Goal: Check status: Check status

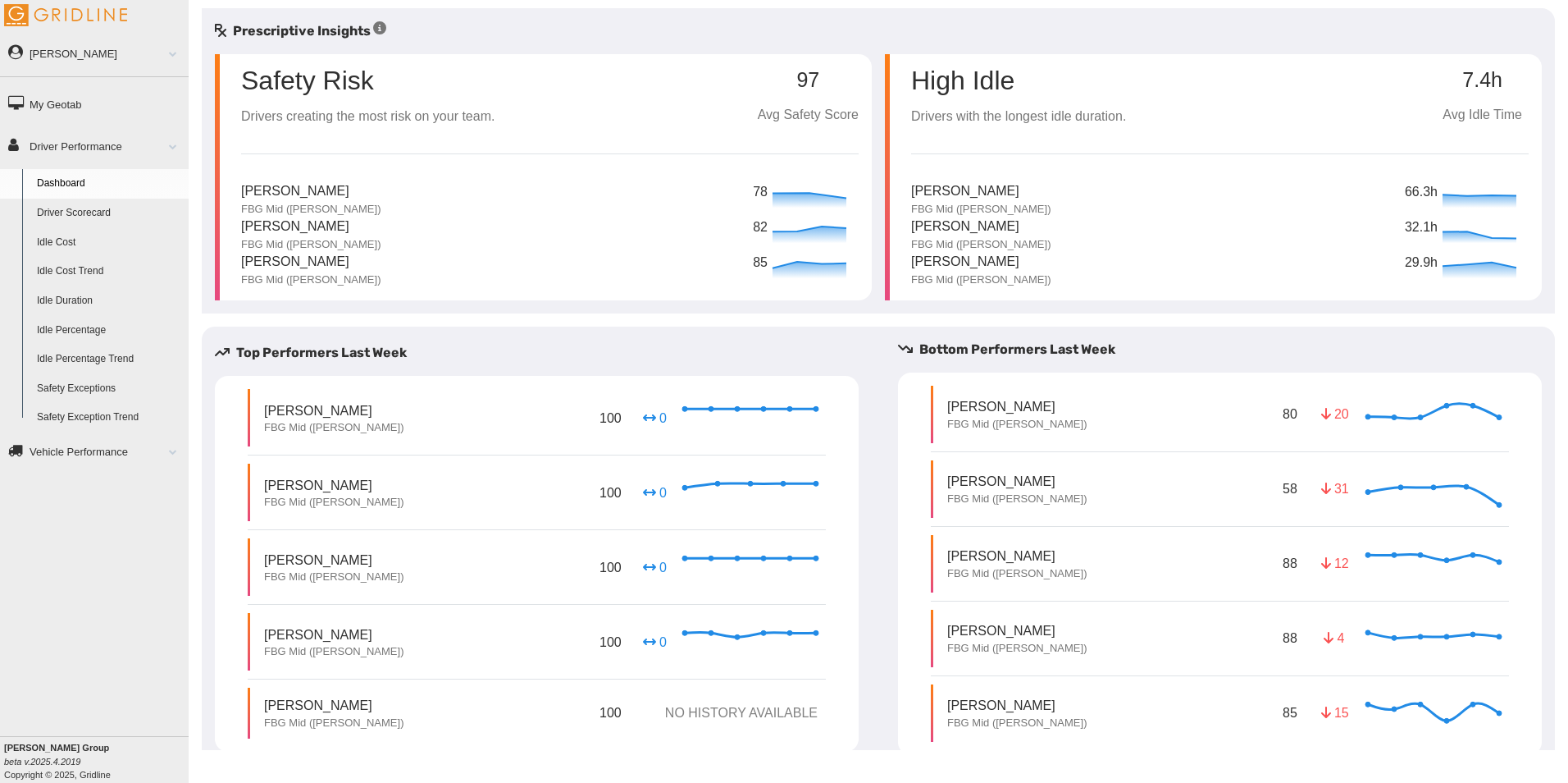
click at [84, 207] on link "Driver Scorecard" at bounding box center [109, 214] width 159 height 29
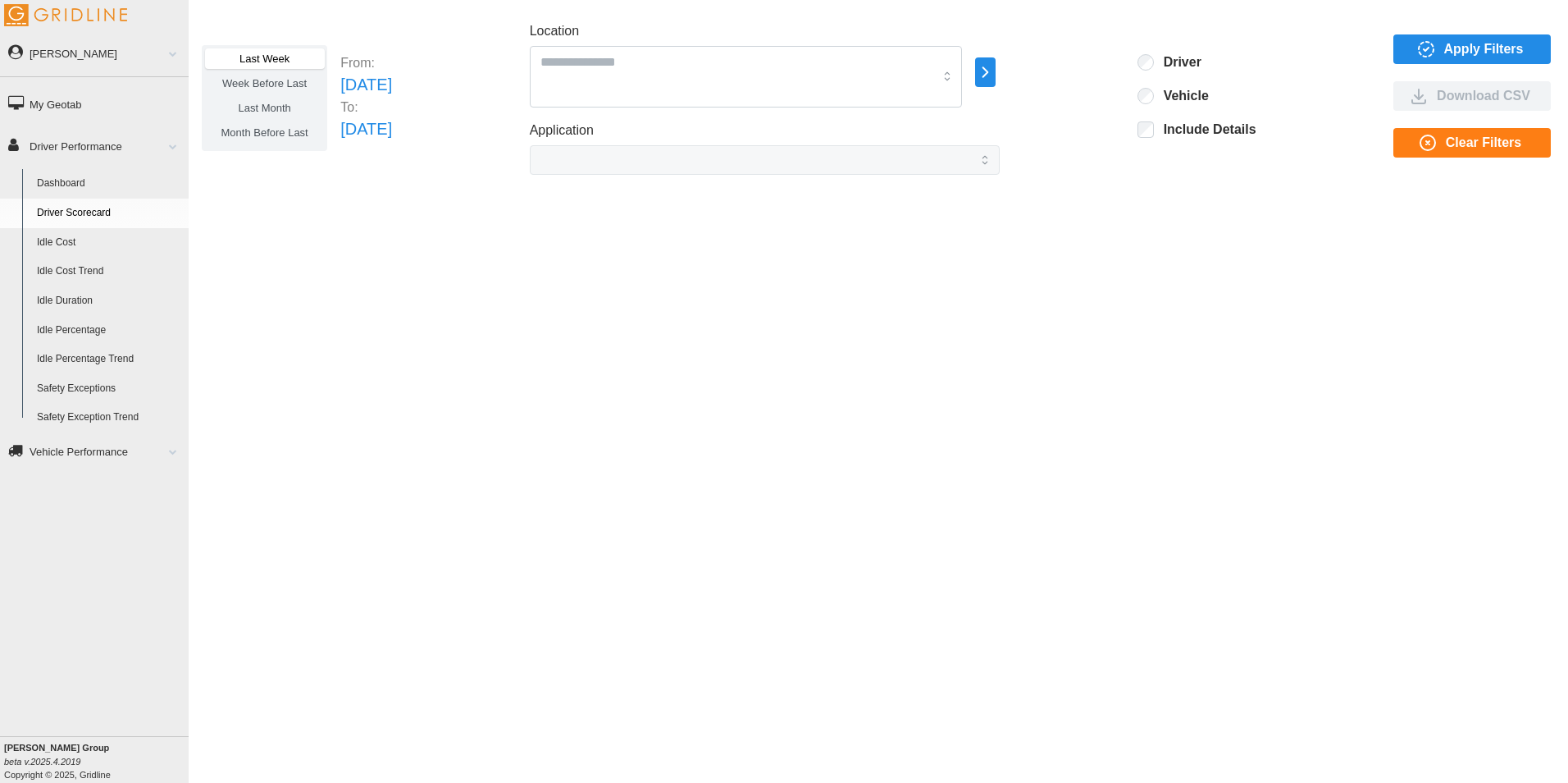
click at [1444, 50] on span "Apply Filters" at bounding box center [1469, 49] width 131 height 28
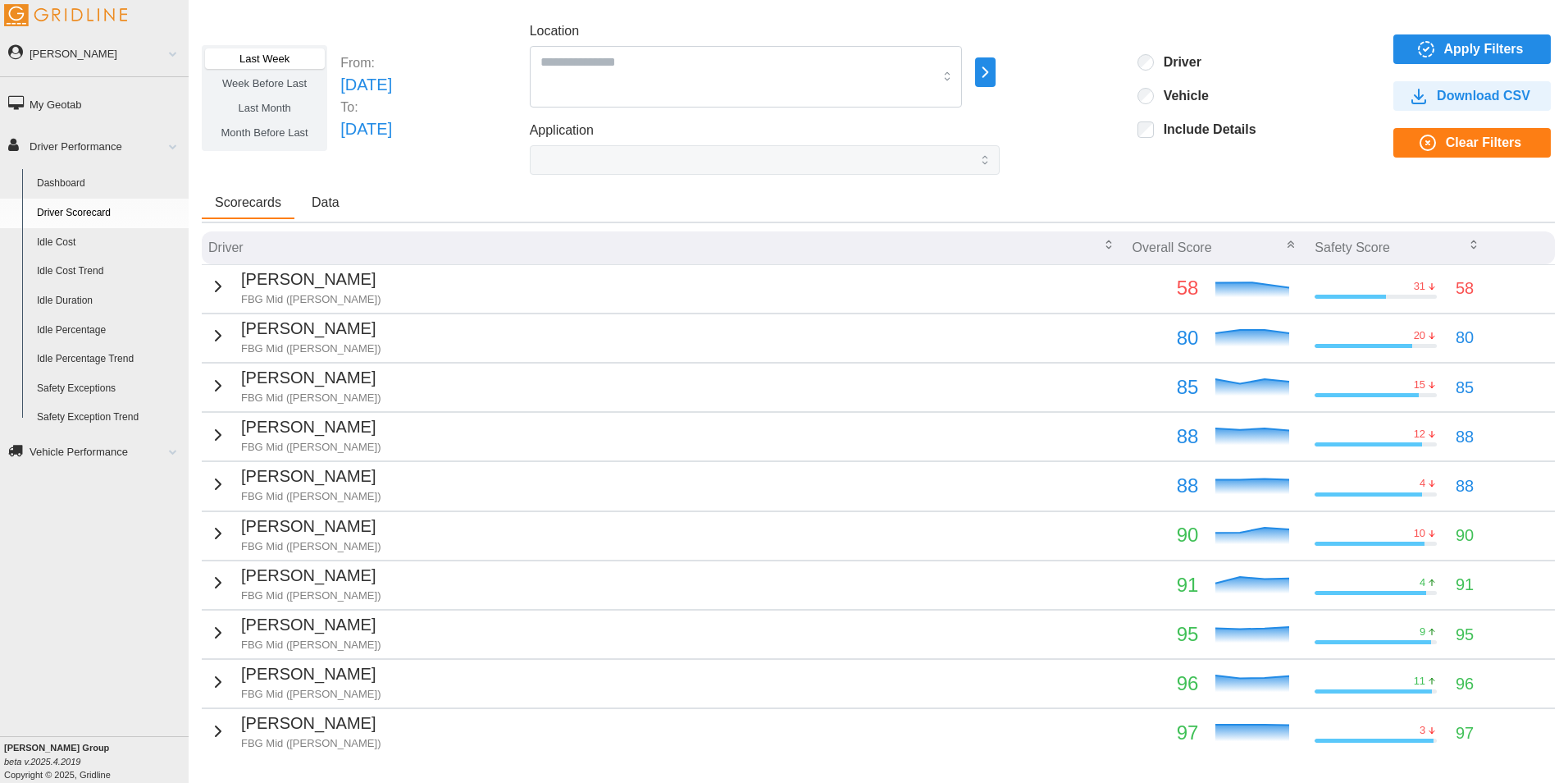
click at [284, 113] on span "Last Month" at bounding box center [263, 107] width 52 height 12
click at [1444, 39] on span "Apply Filters" at bounding box center [1484, 49] width 80 height 28
click at [1102, 246] on icon "button" at bounding box center [1108, 244] width 13 height 13
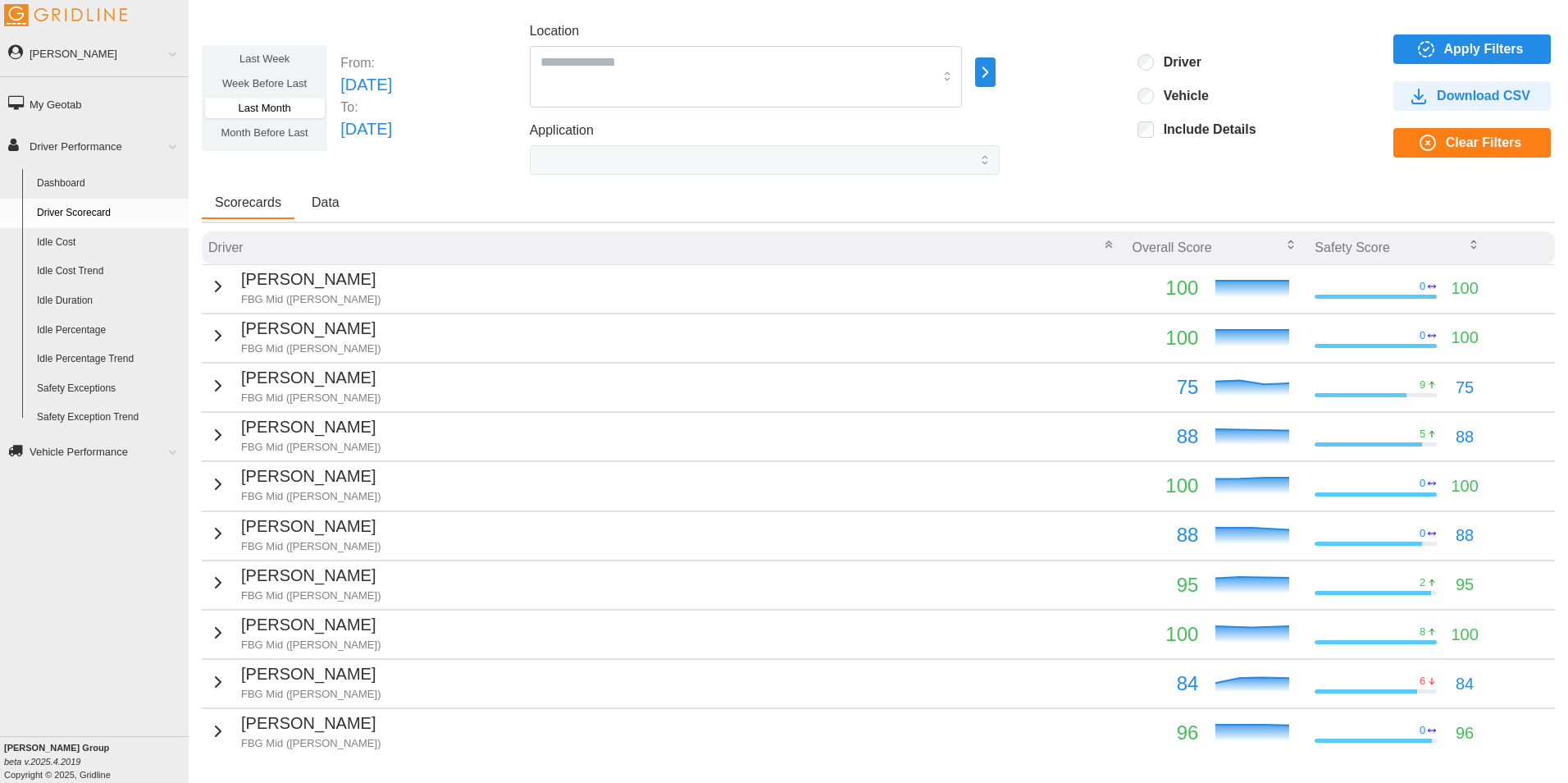
click at [1102, 247] on icon "button" at bounding box center [1108, 244] width 13 height 13
click at [1285, 247] on icon "button" at bounding box center [1290, 244] width 13 height 13
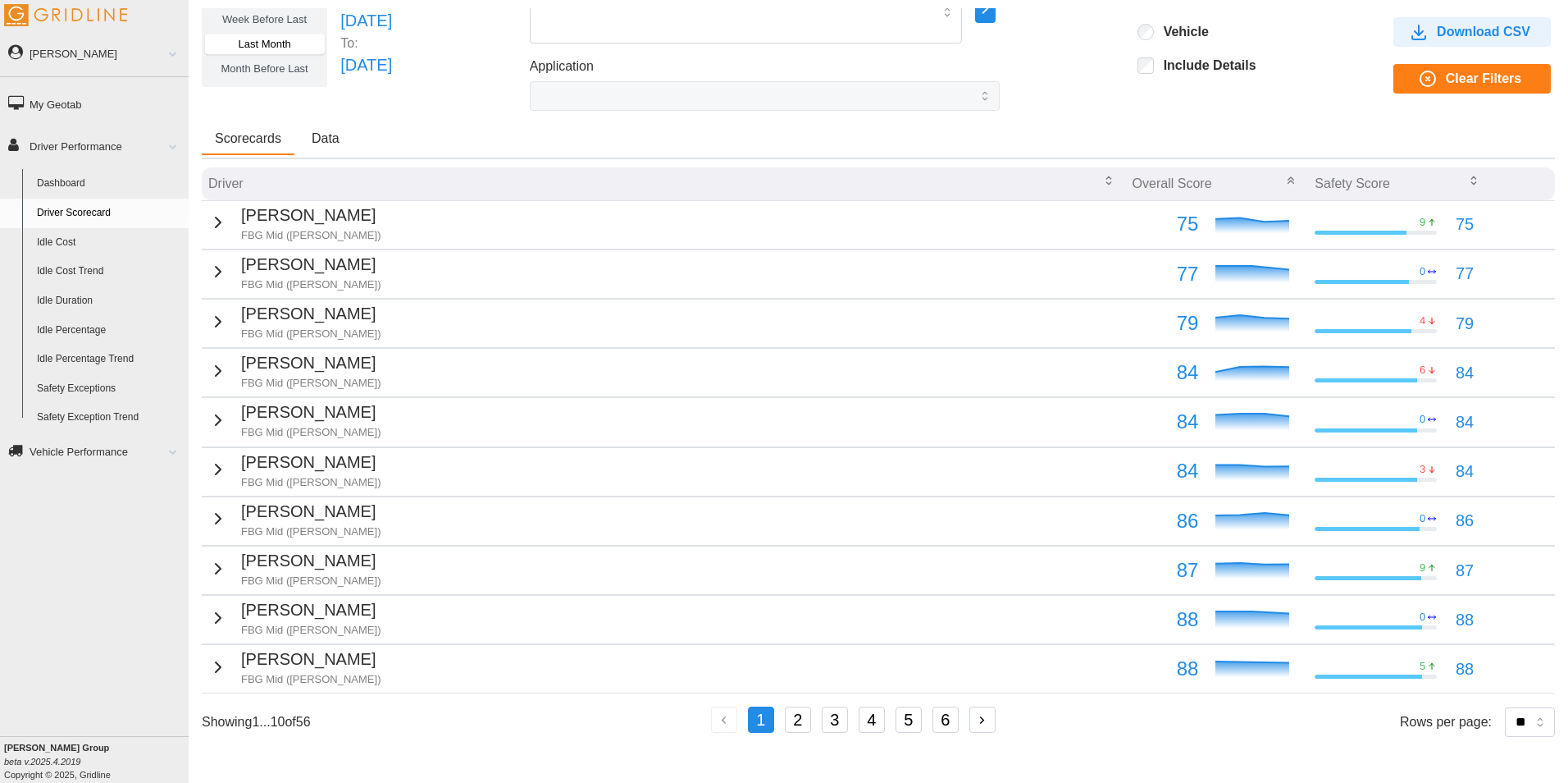
scroll to position [64, 0]
click at [971, 719] on button "button" at bounding box center [982, 719] width 27 height 27
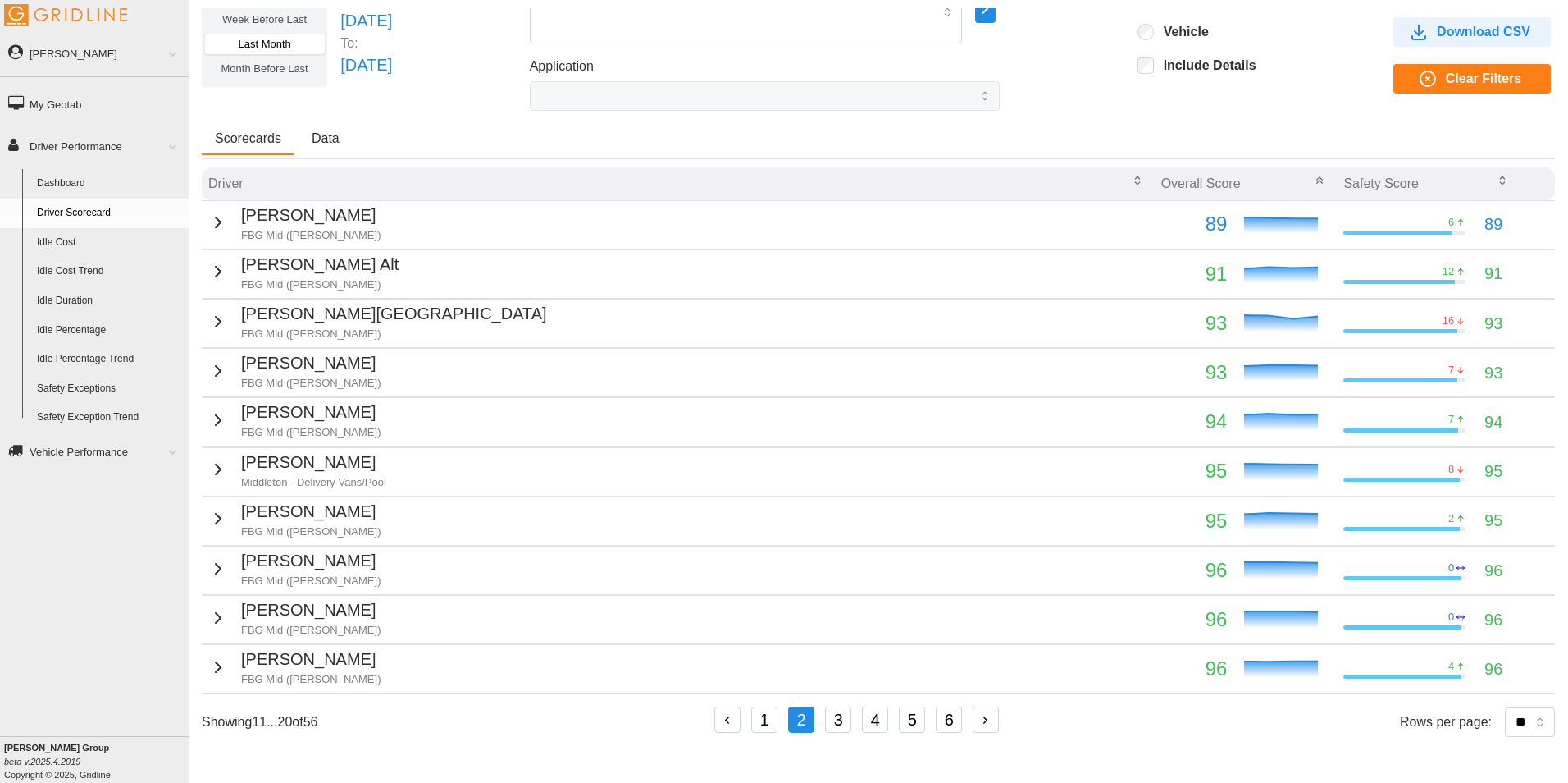
click at [979, 709] on button "button" at bounding box center [985, 719] width 27 height 27
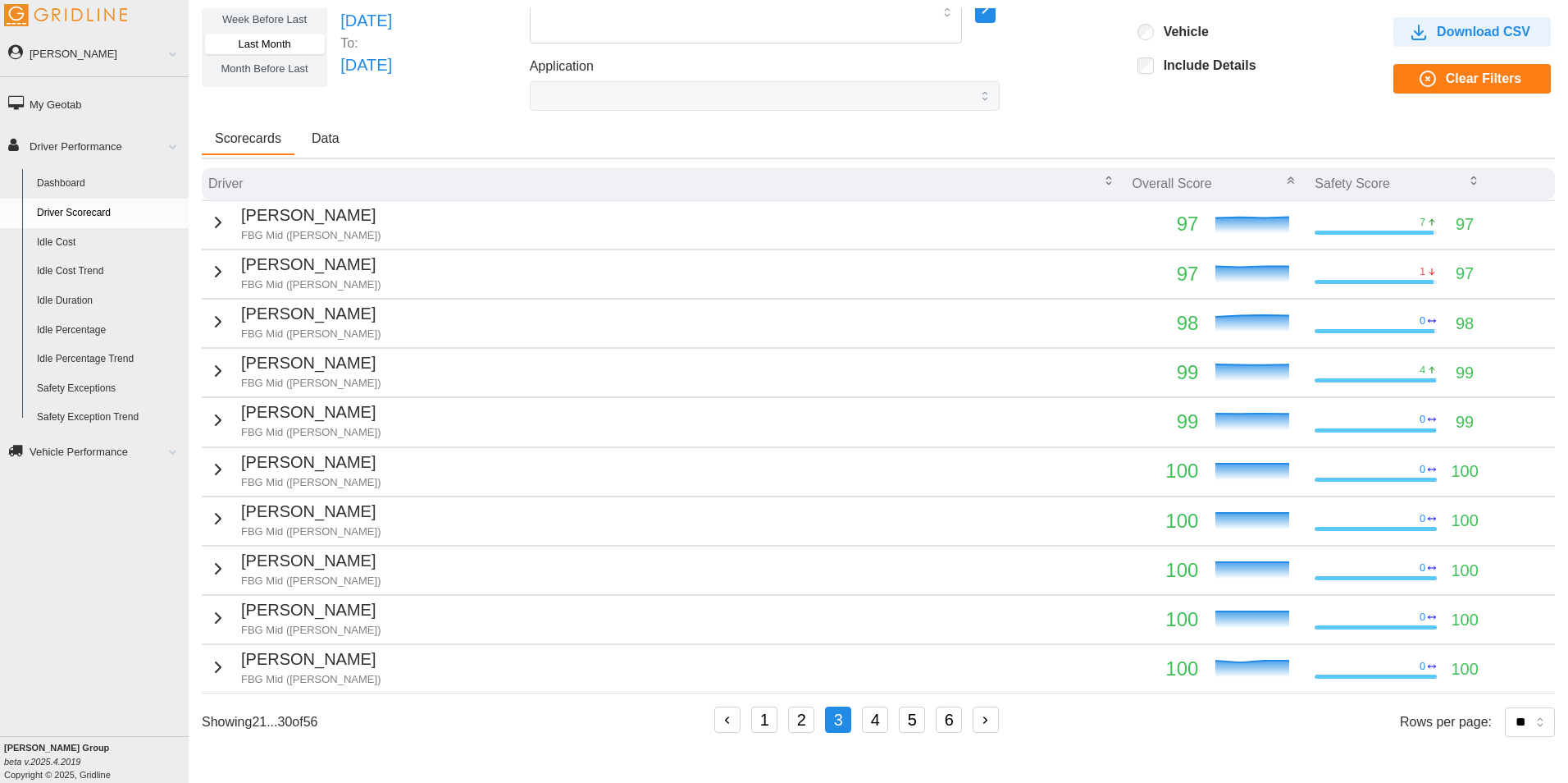
click at [982, 711] on button "button" at bounding box center [985, 719] width 27 height 27
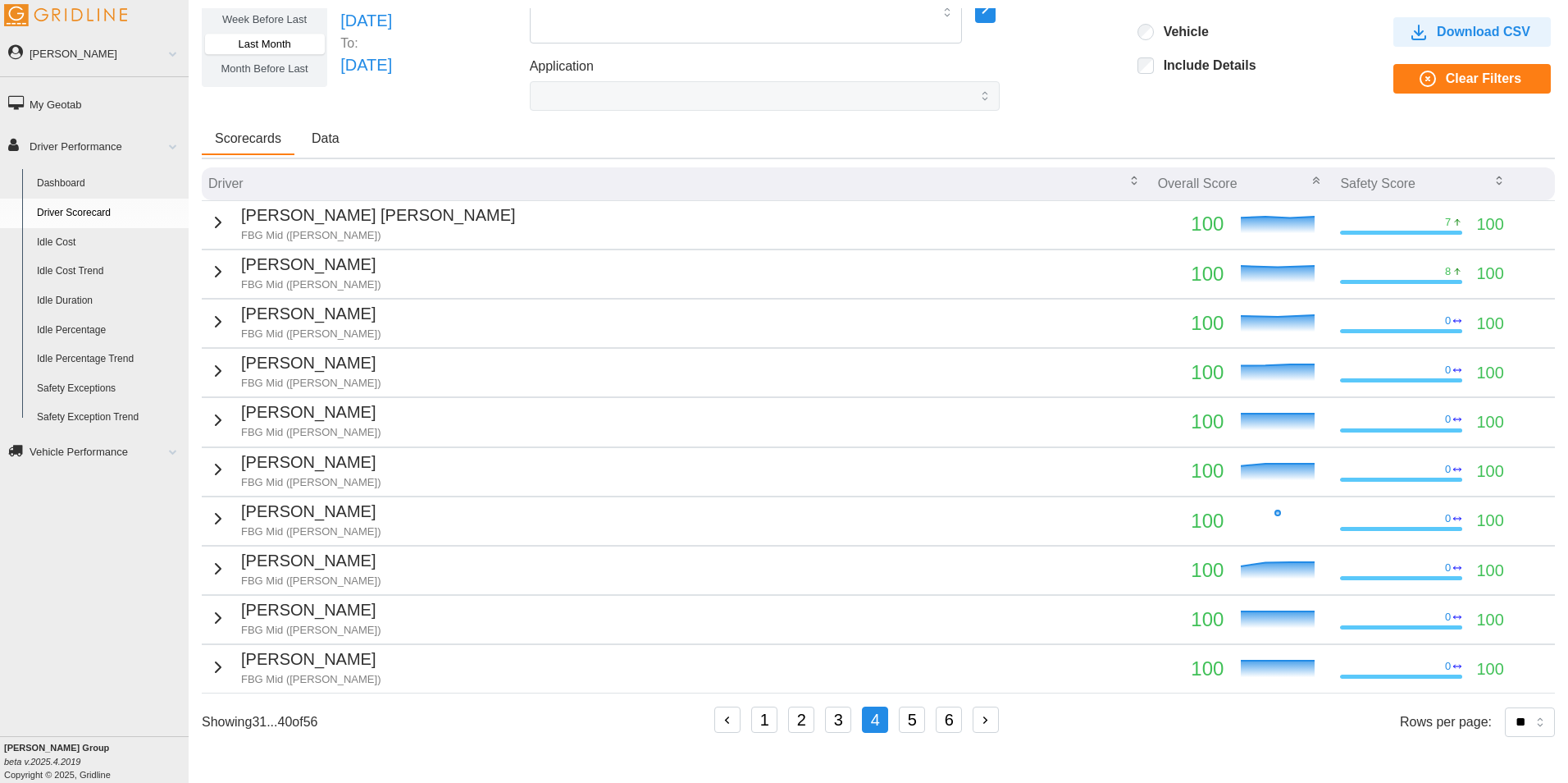
click at [984, 712] on button "button" at bounding box center [985, 719] width 27 height 27
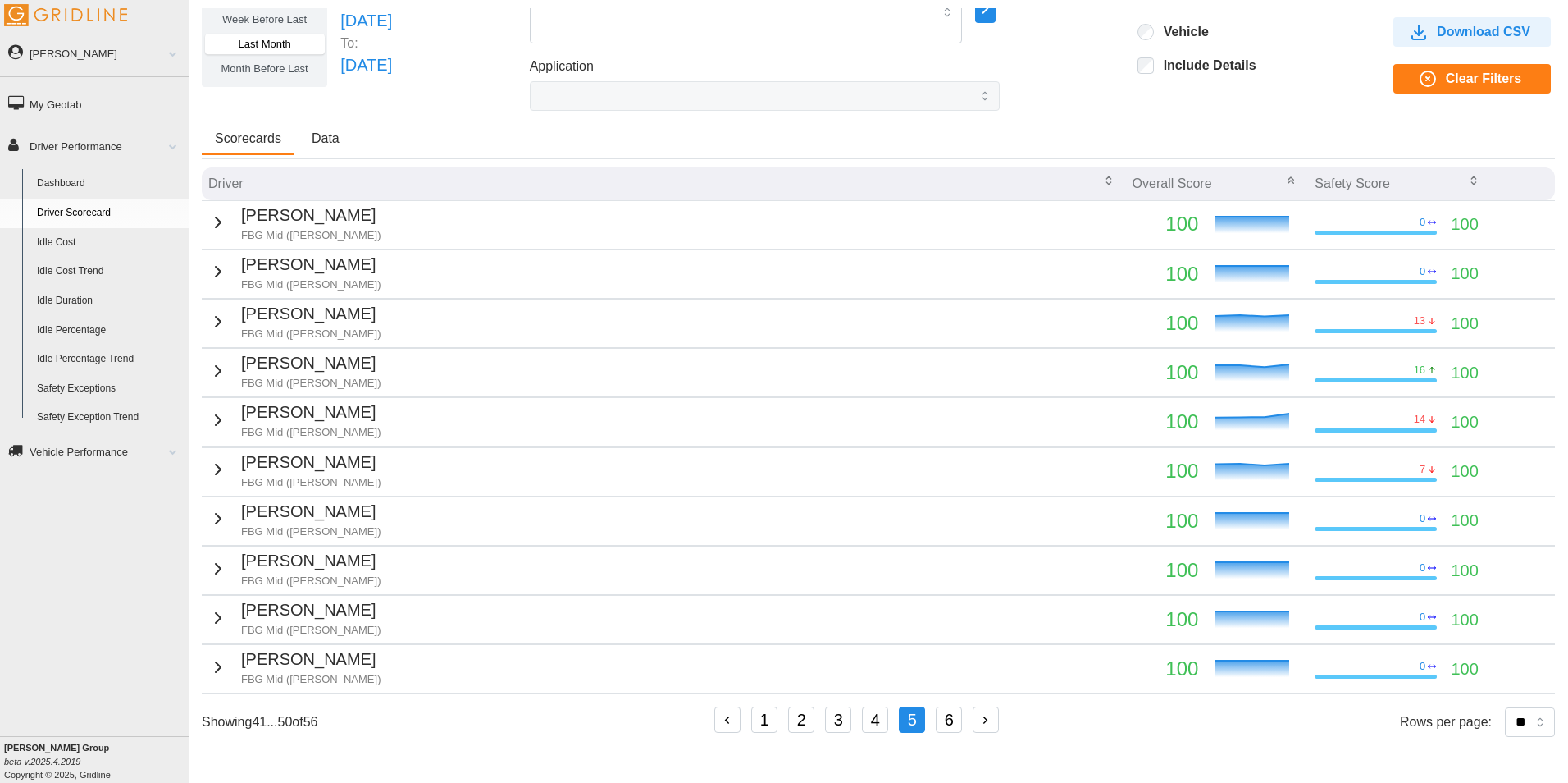
click at [984, 711] on button "button" at bounding box center [985, 719] width 27 height 27
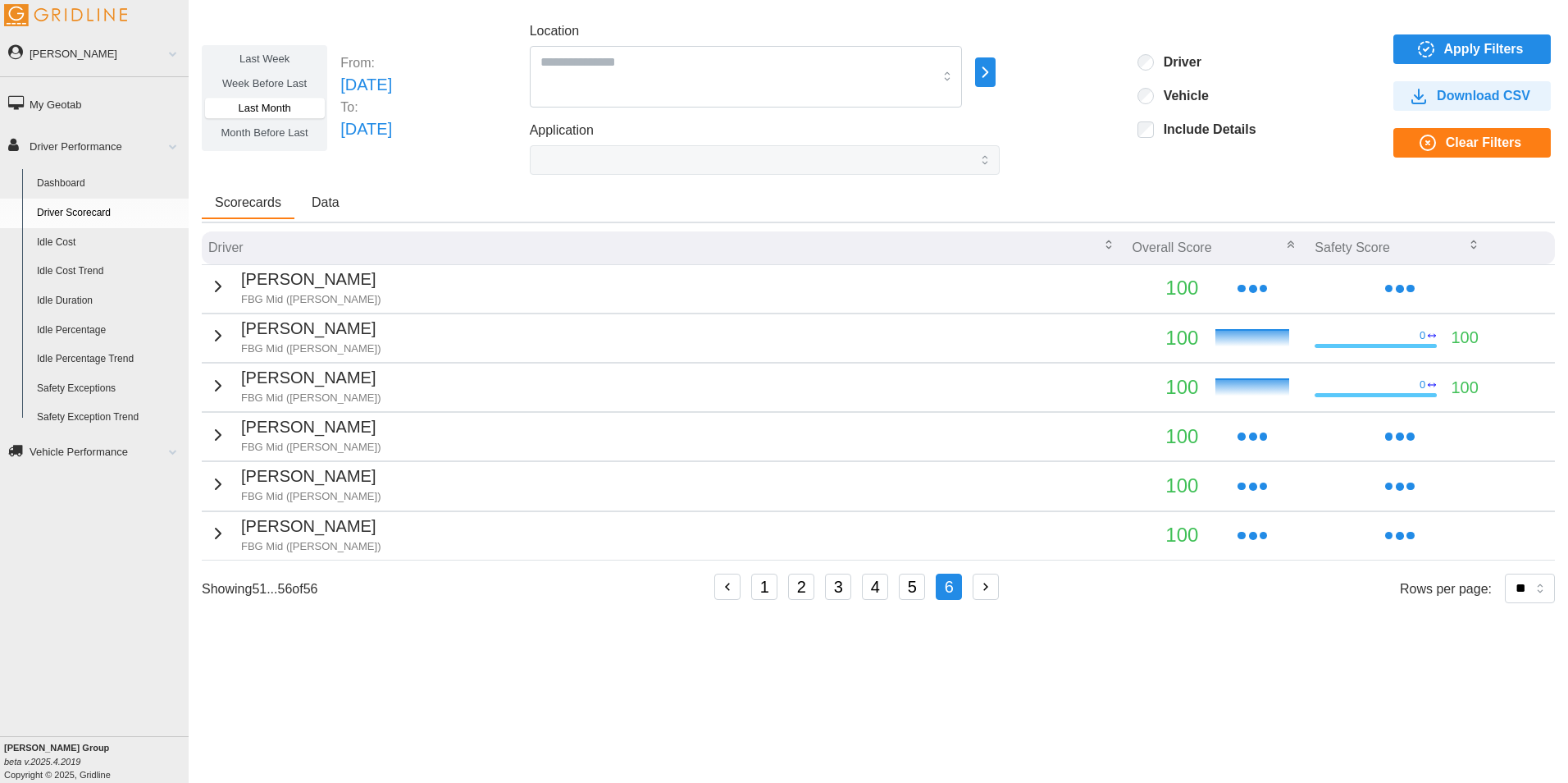
scroll to position [0, 0]
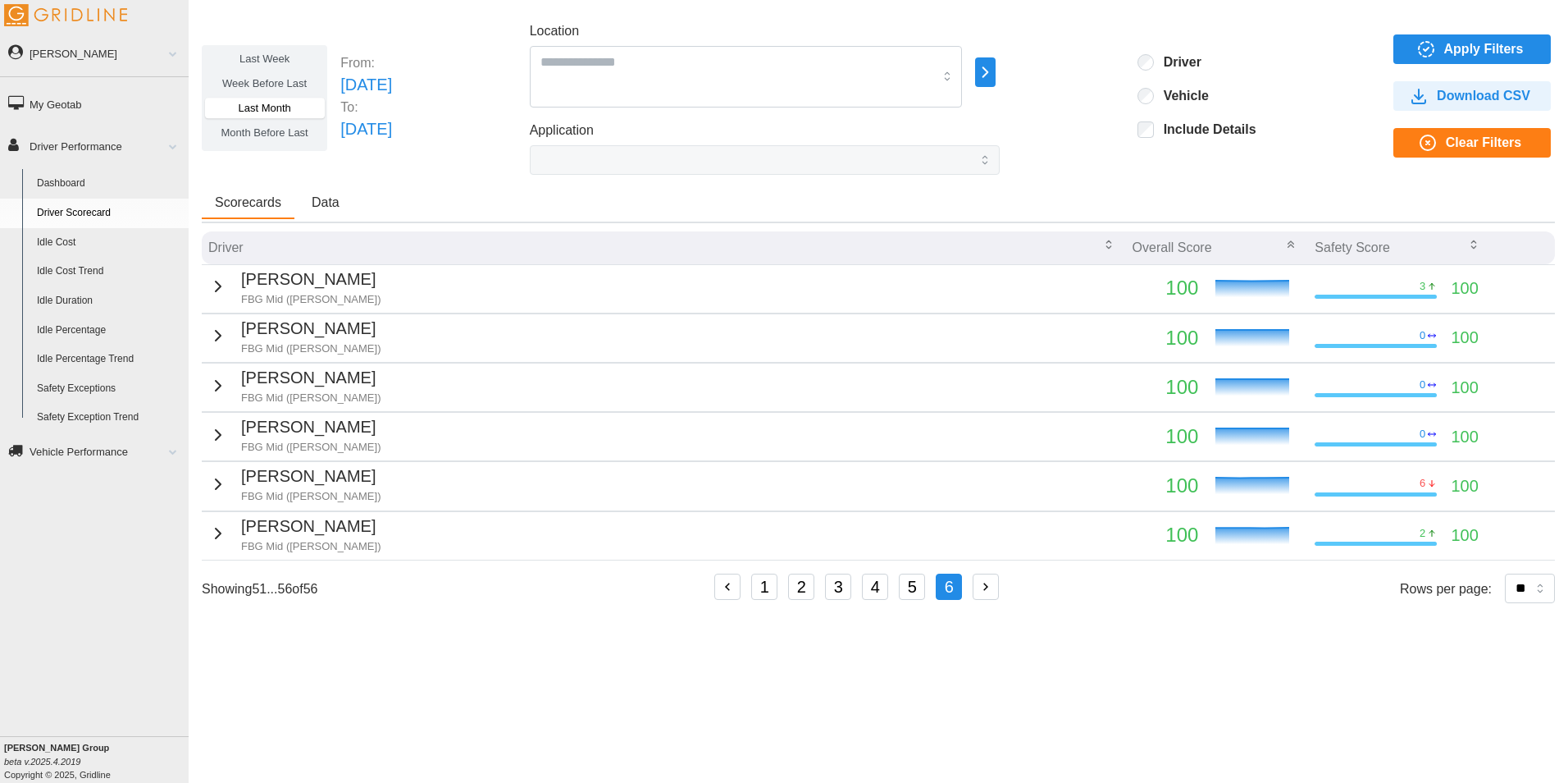
click at [711, 588] on div "Showing 51 ... 56 of 56 1 2 3 4 5 6 Rows per page: ** ** ** **" at bounding box center [878, 588] width 1353 height 30
click at [723, 590] on button "button" at bounding box center [727, 586] width 27 height 27
click at [724, 591] on button "button" at bounding box center [727, 586] width 27 height 27
click at [726, 592] on button "button" at bounding box center [727, 586] width 27 height 27
click at [727, 593] on icon "button" at bounding box center [728, 587] width 15 height 15
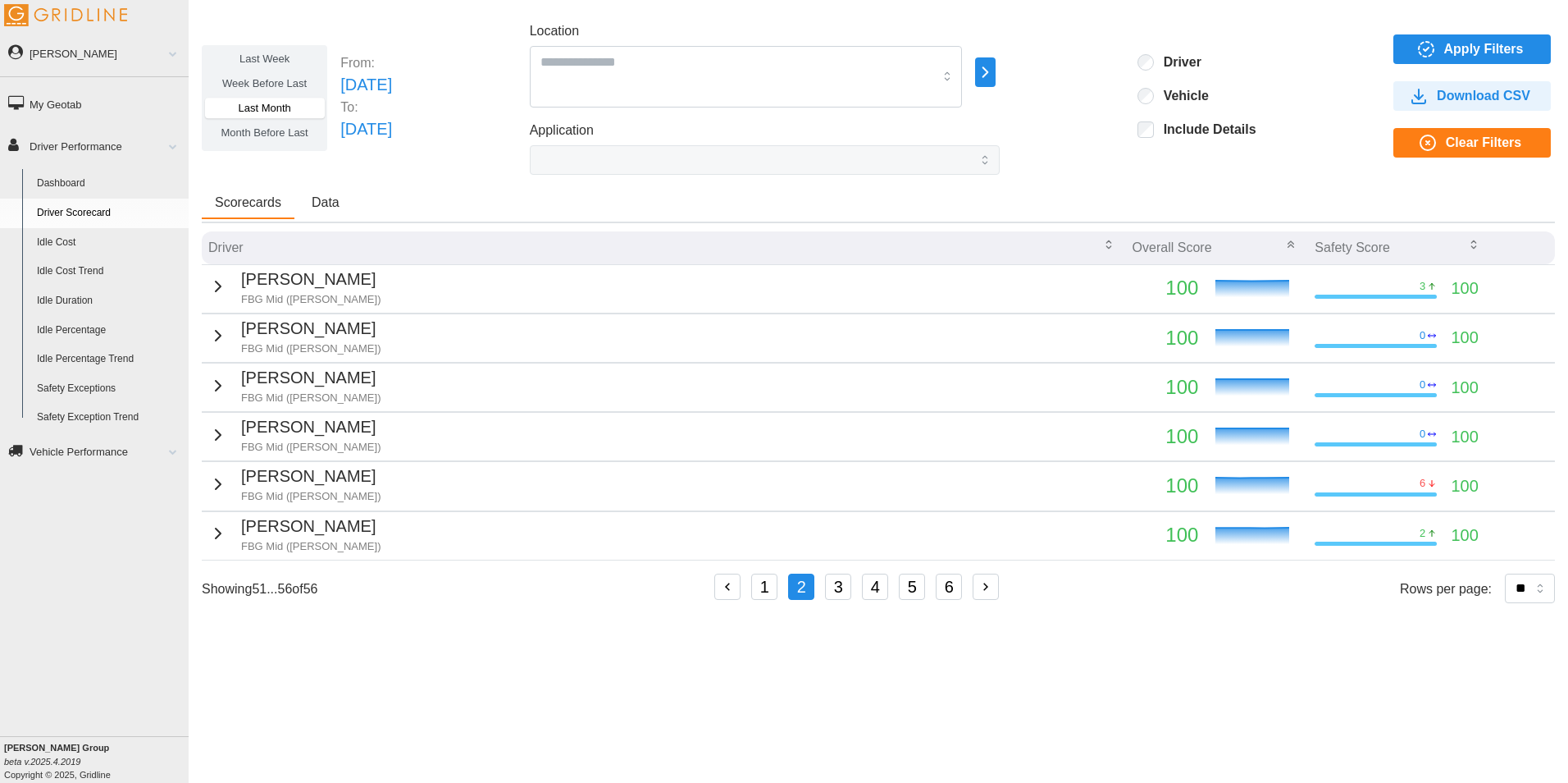
click at [728, 594] on icon "button" at bounding box center [728, 587] width 15 height 15
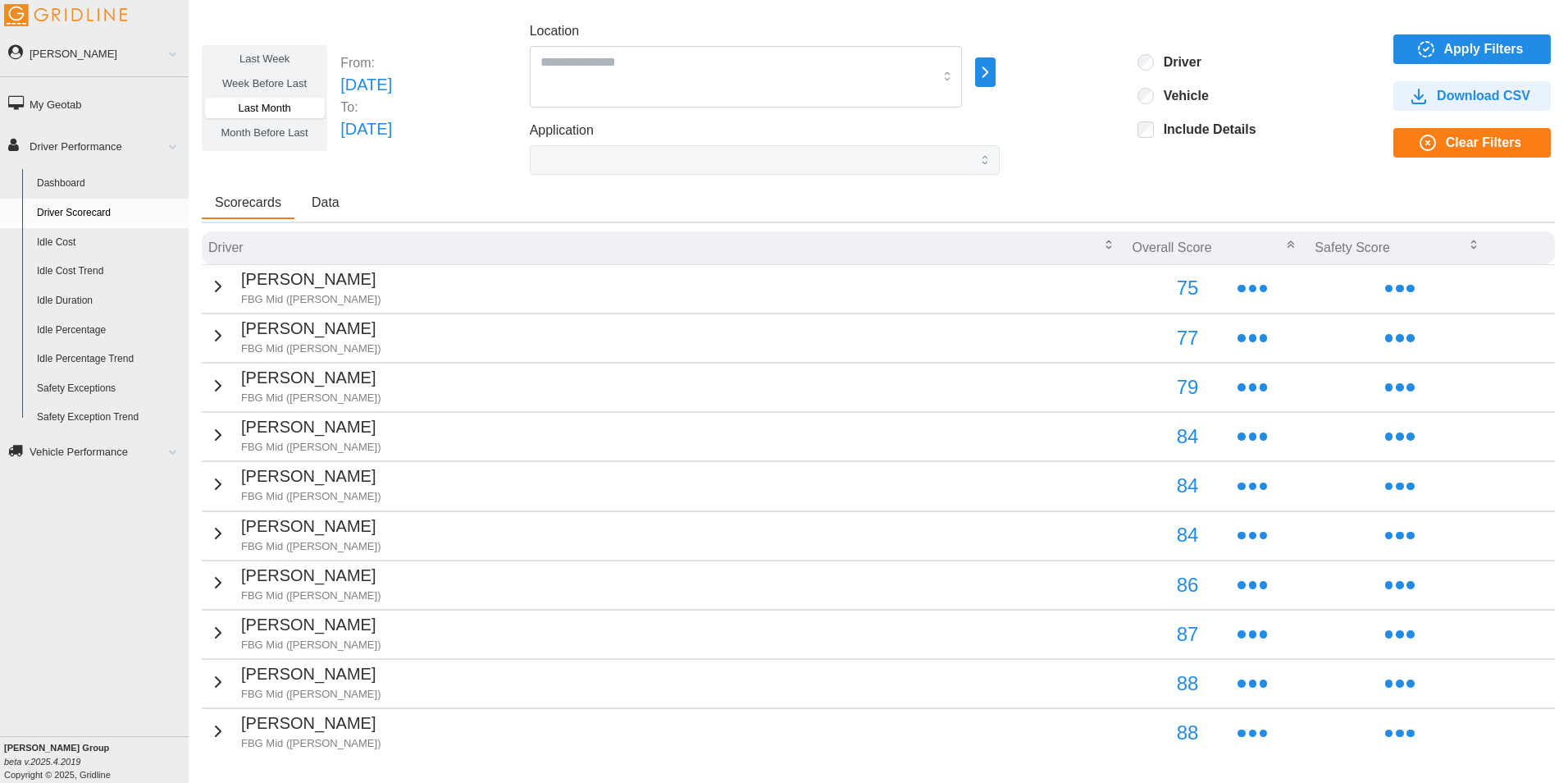
click at [728, 594] on td "Keith Dismuke FBG Mid (Middleton)" at bounding box center [663, 584] width 924 height 49
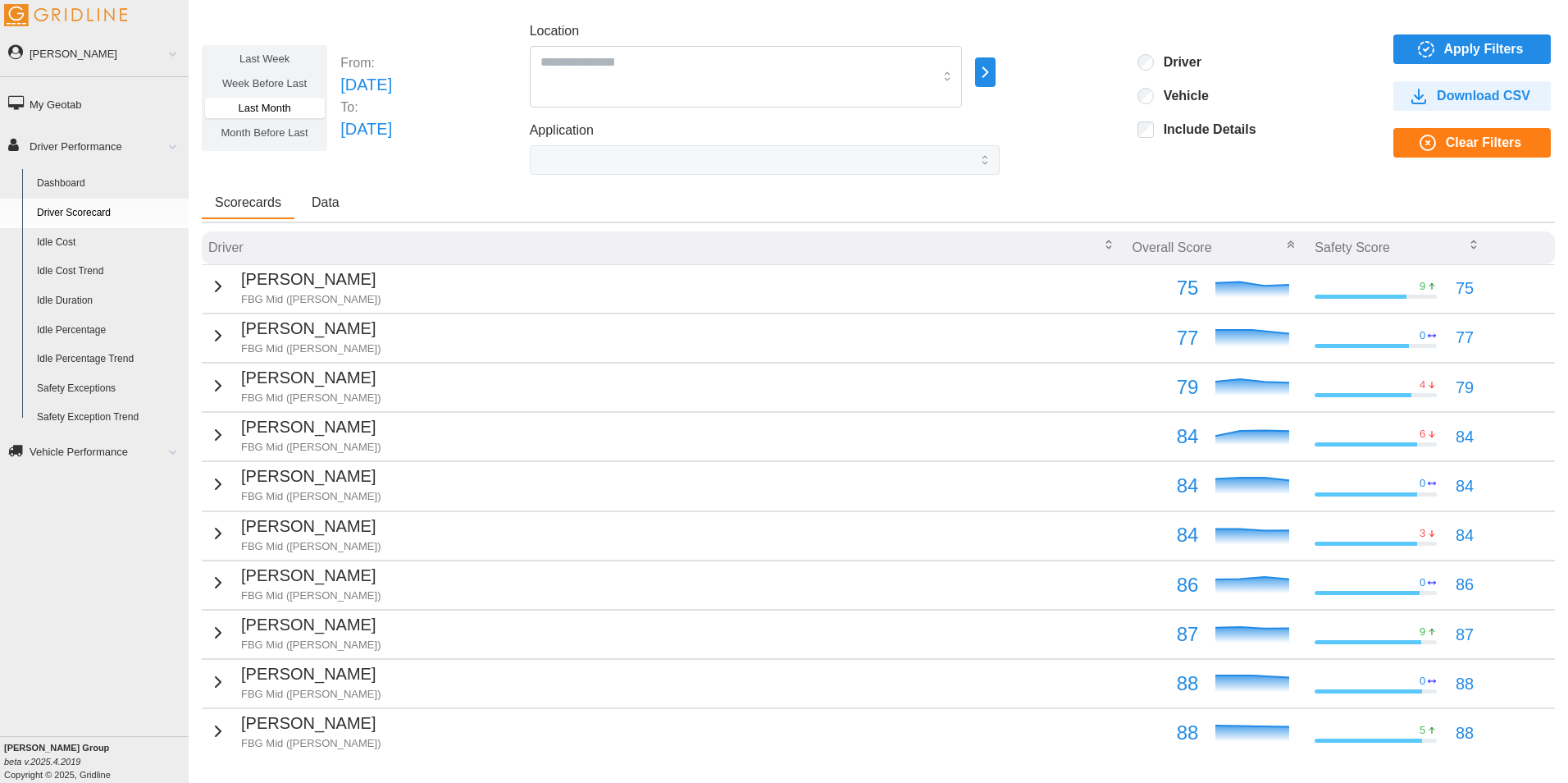
click at [641, 291] on td "AJ Haley FBG Mid (Middleton)" at bounding box center [663, 288] width 924 height 49
click at [208, 284] on icon "button" at bounding box center [217, 286] width 19 height 19
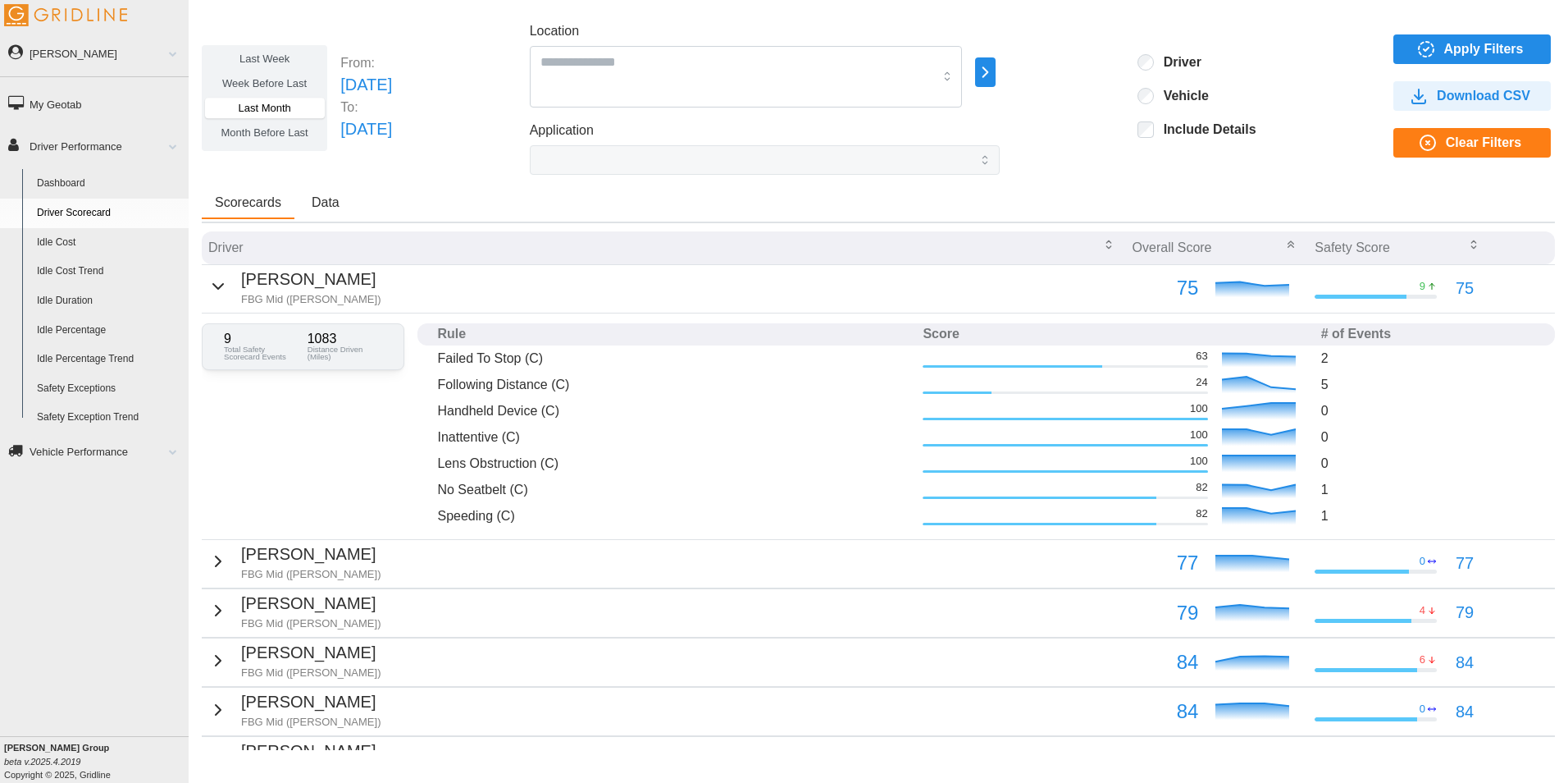
click at [208, 280] on icon "button" at bounding box center [217, 286] width 19 height 19
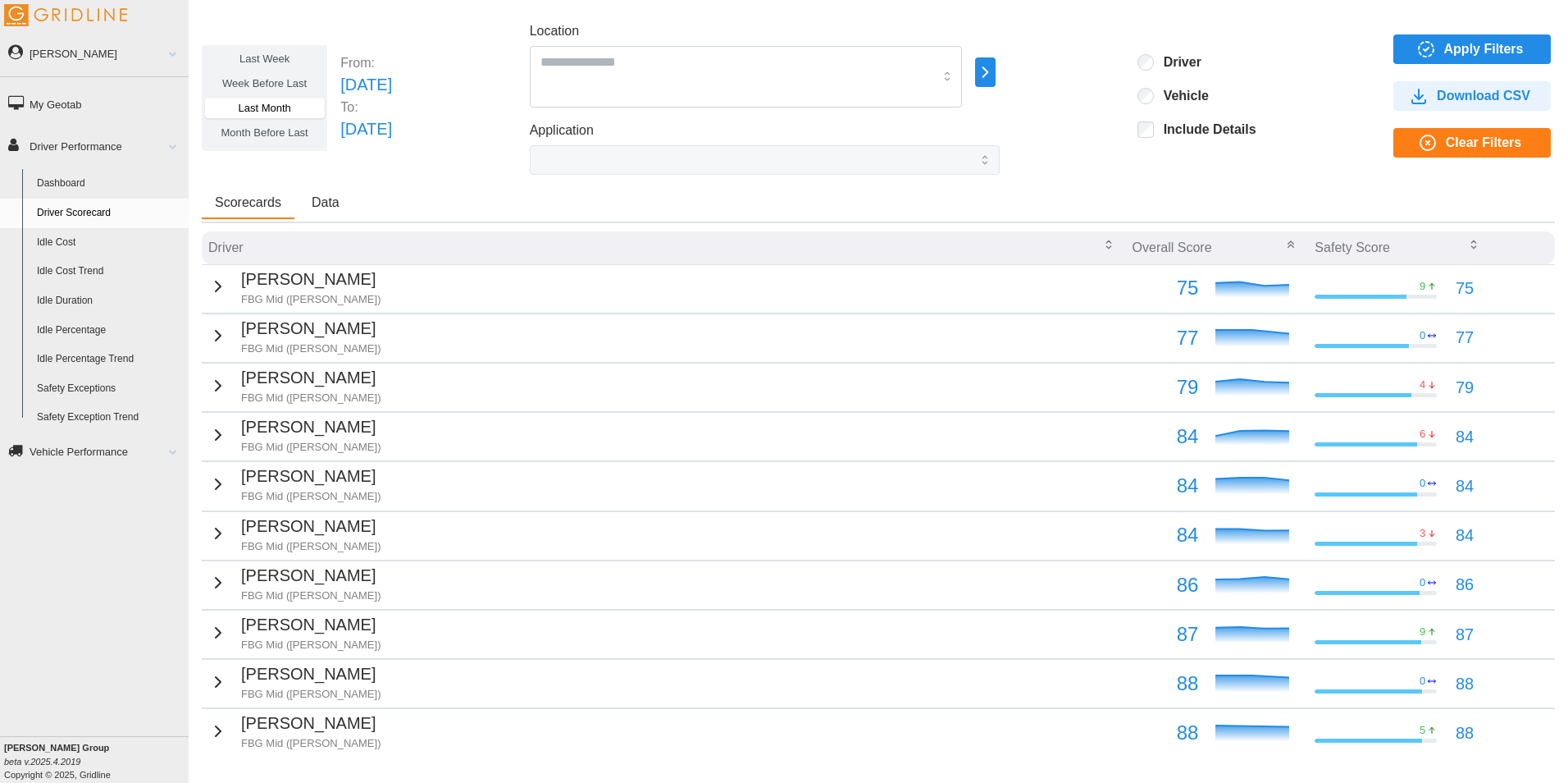
click at [209, 341] on icon "button" at bounding box center [217, 335] width 19 height 19
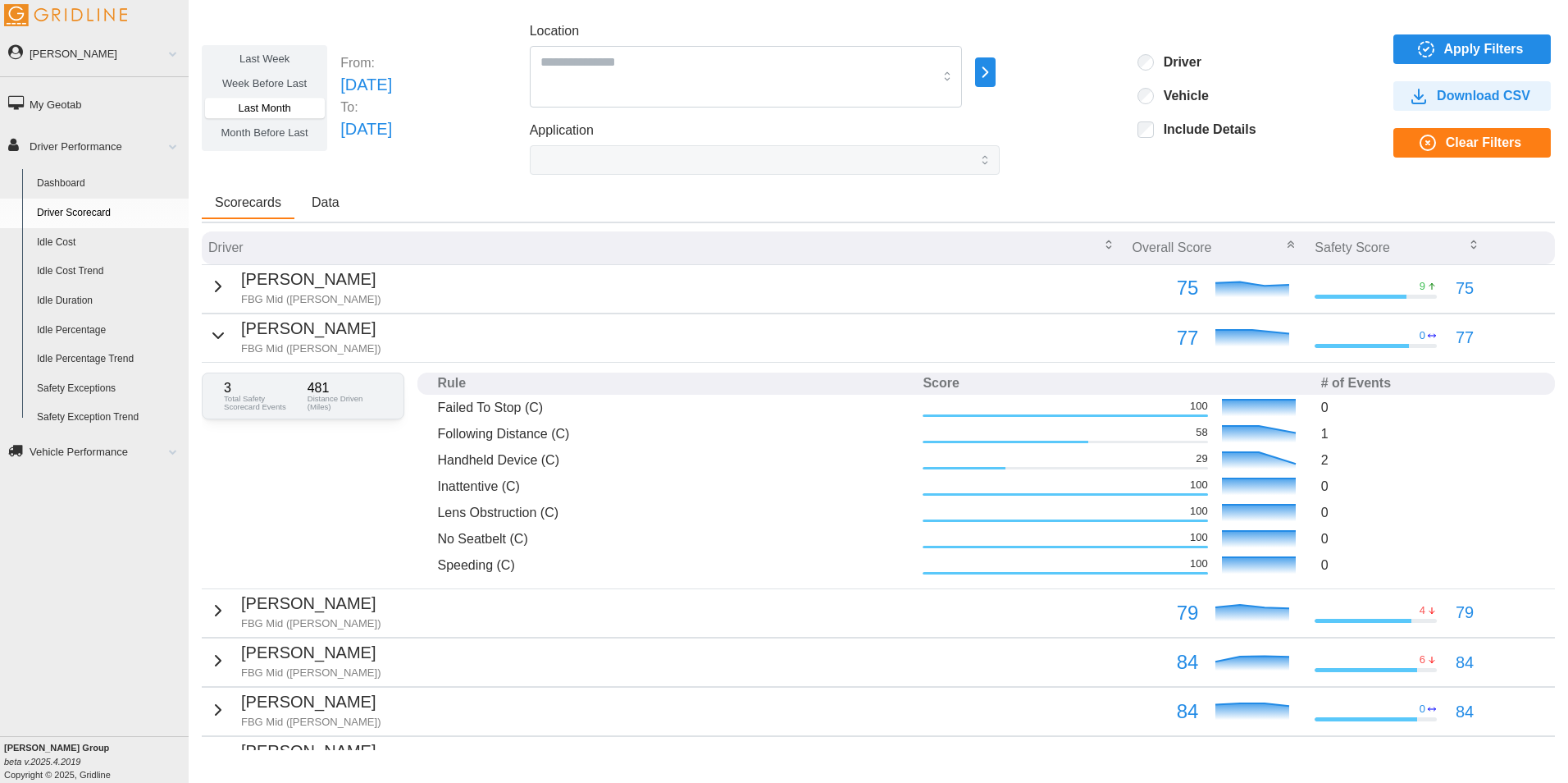
click at [222, 289] on icon "button" at bounding box center [217, 286] width 19 height 19
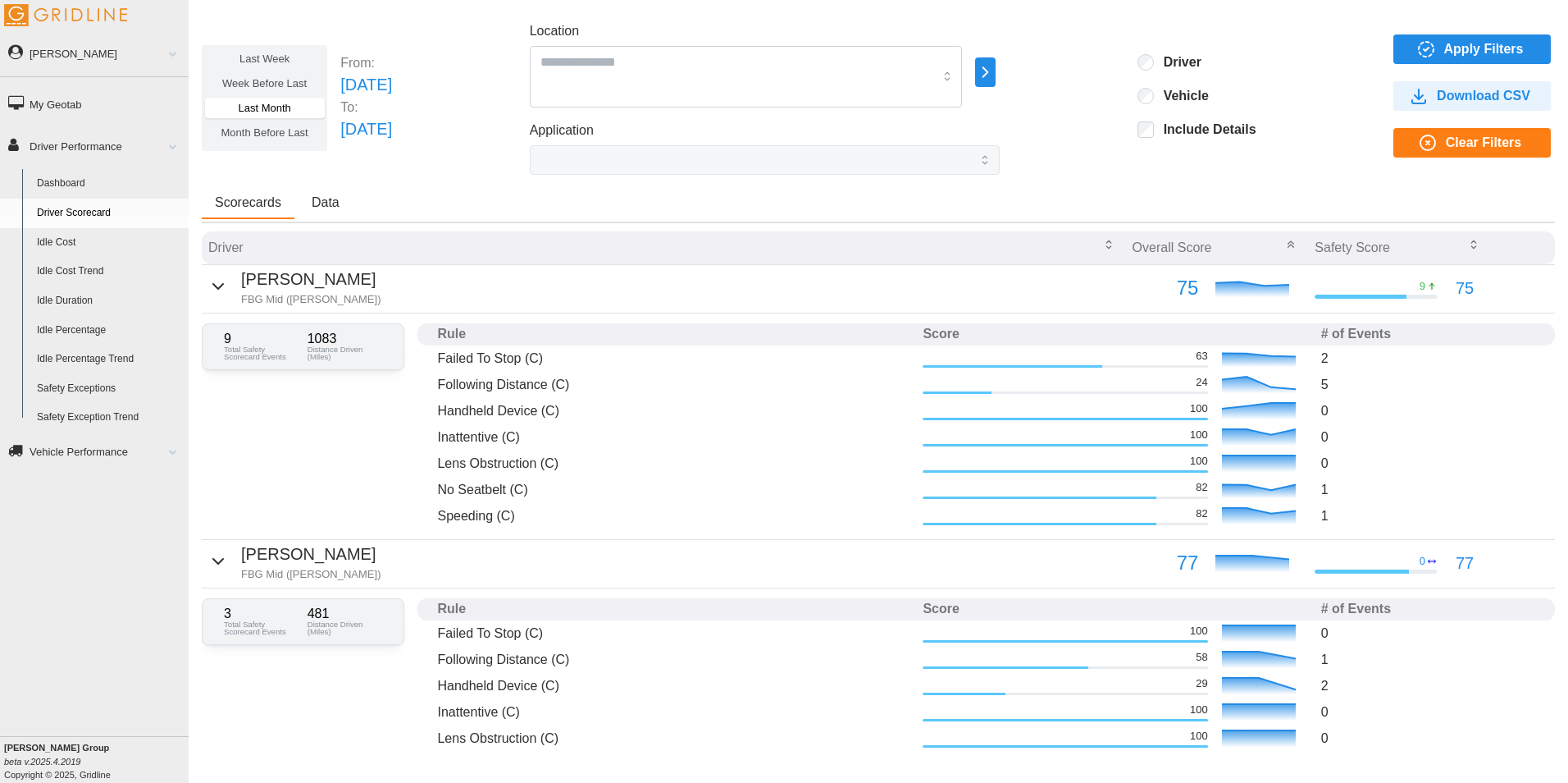
click at [210, 284] on icon "button" at bounding box center [217, 286] width 19 height 19
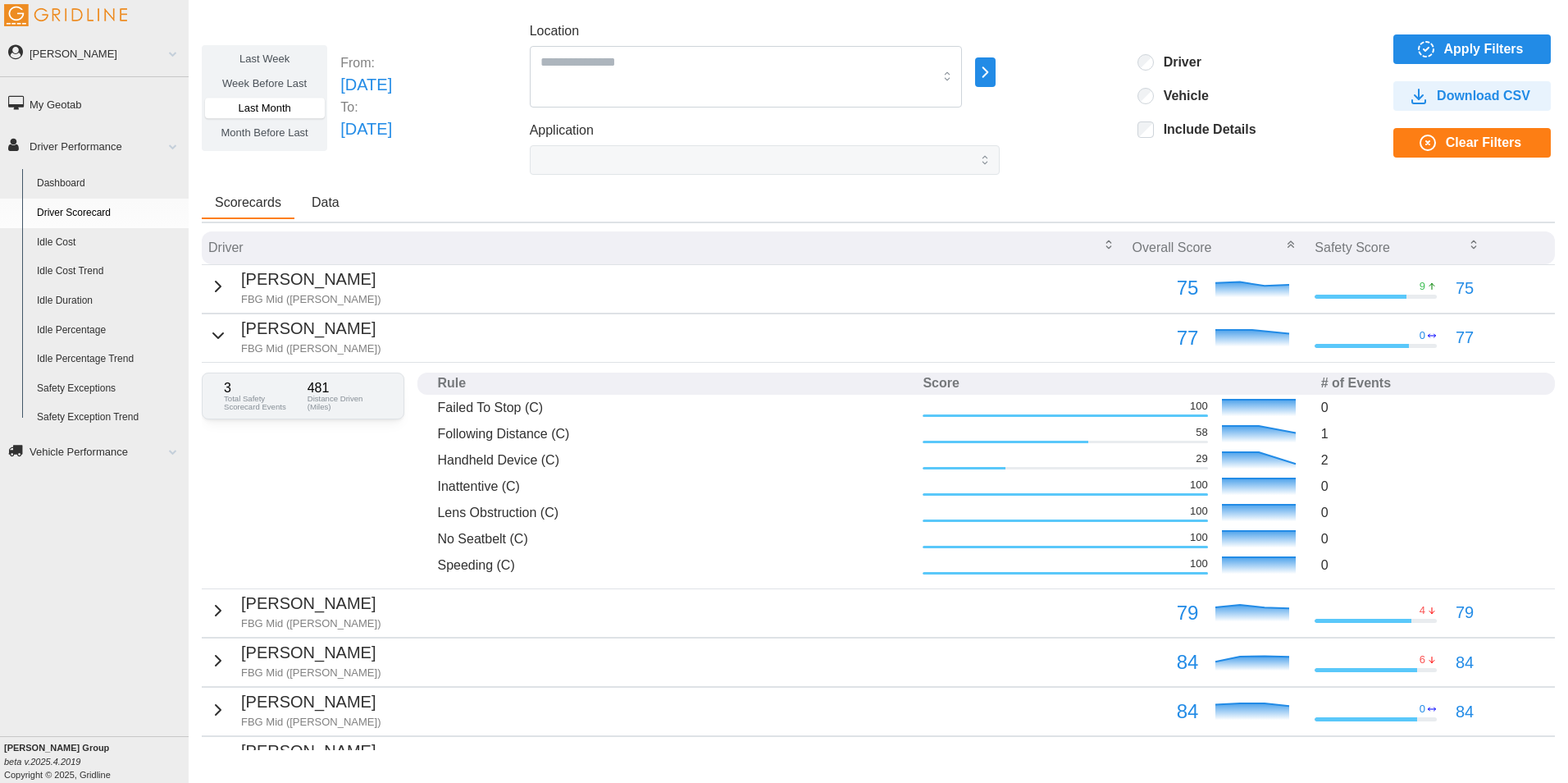
click at [212, 344] on icon "button" at bounding box center [217, 335] width 19 height 19
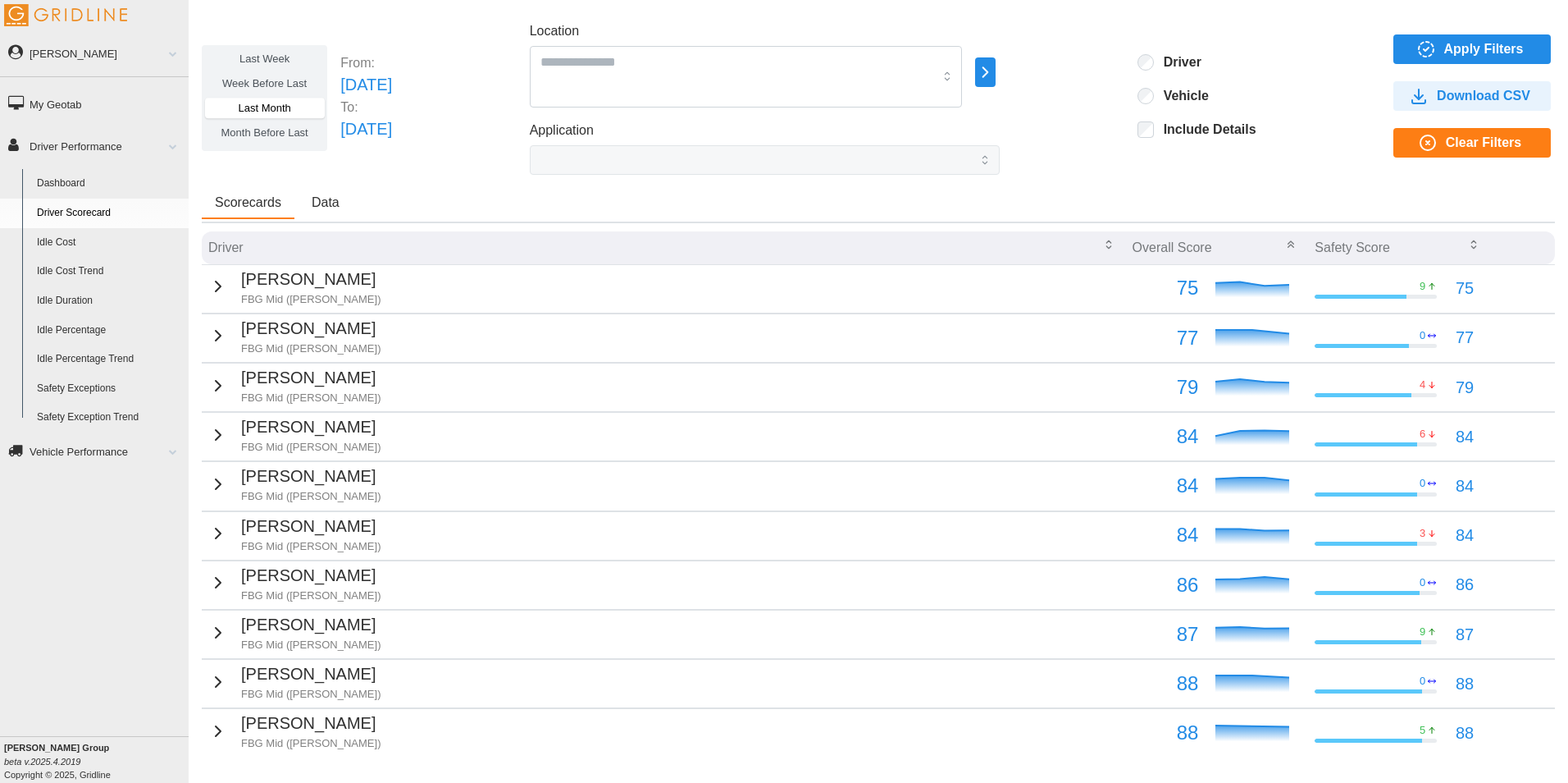
click at [216, 388] on icon "button" at bounding box center [217, 385] width 19 height 19
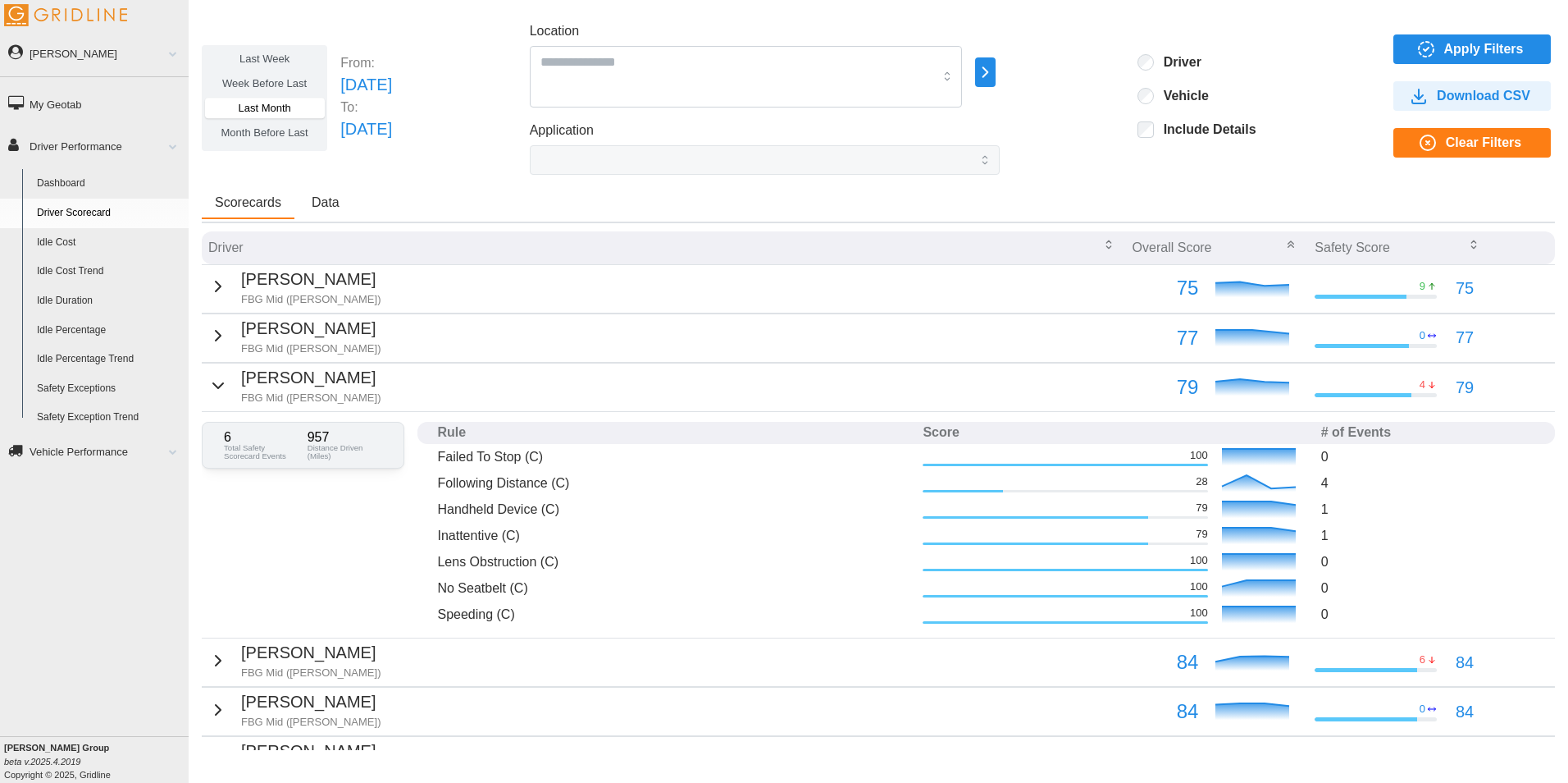
click at [208, 386] on icon "button" at bounding box center [217, 385] width 19 height 19
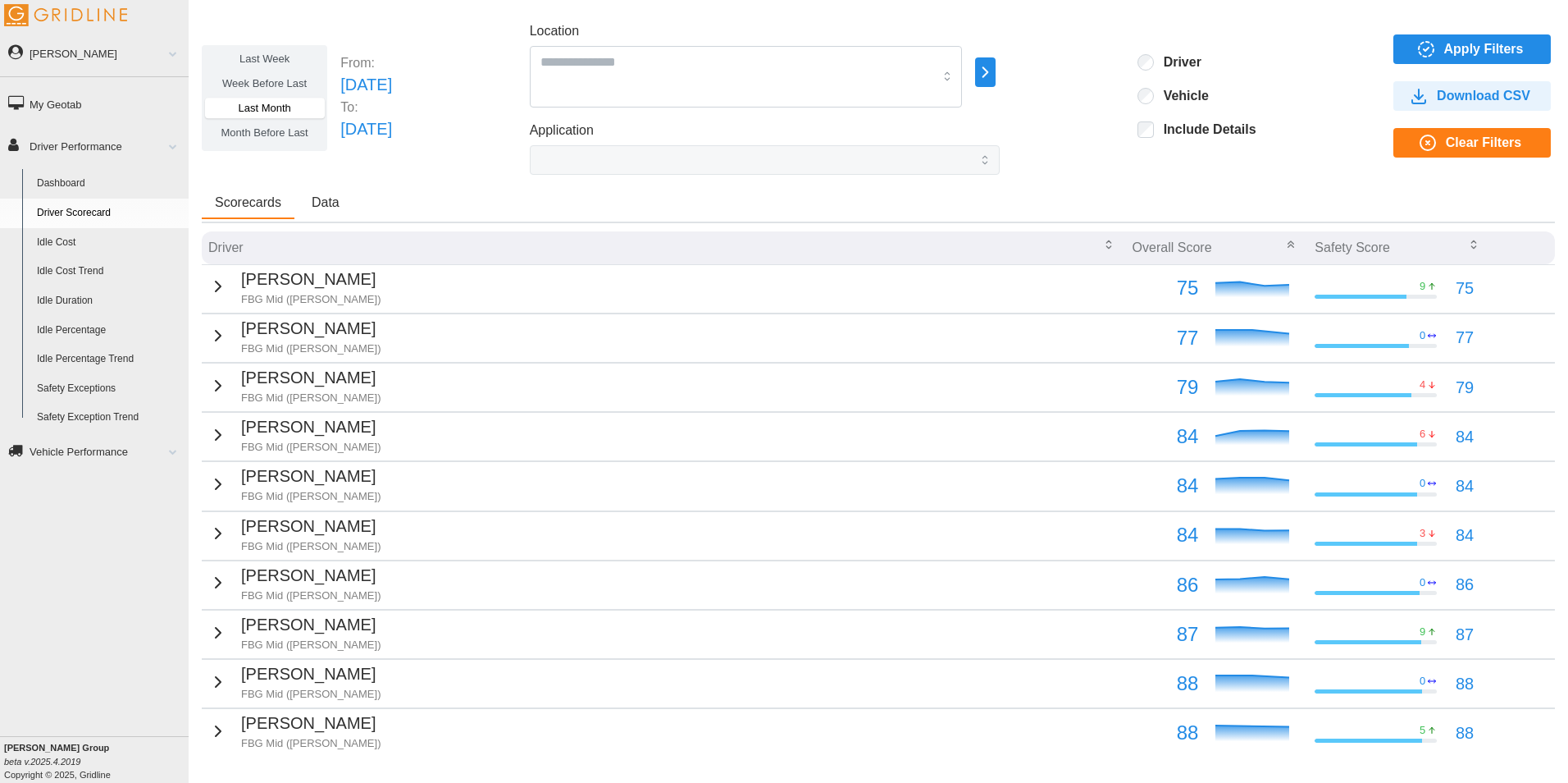
click at [215, 439] on icon "button" at bounding box center [217, 435] width 5 height 10
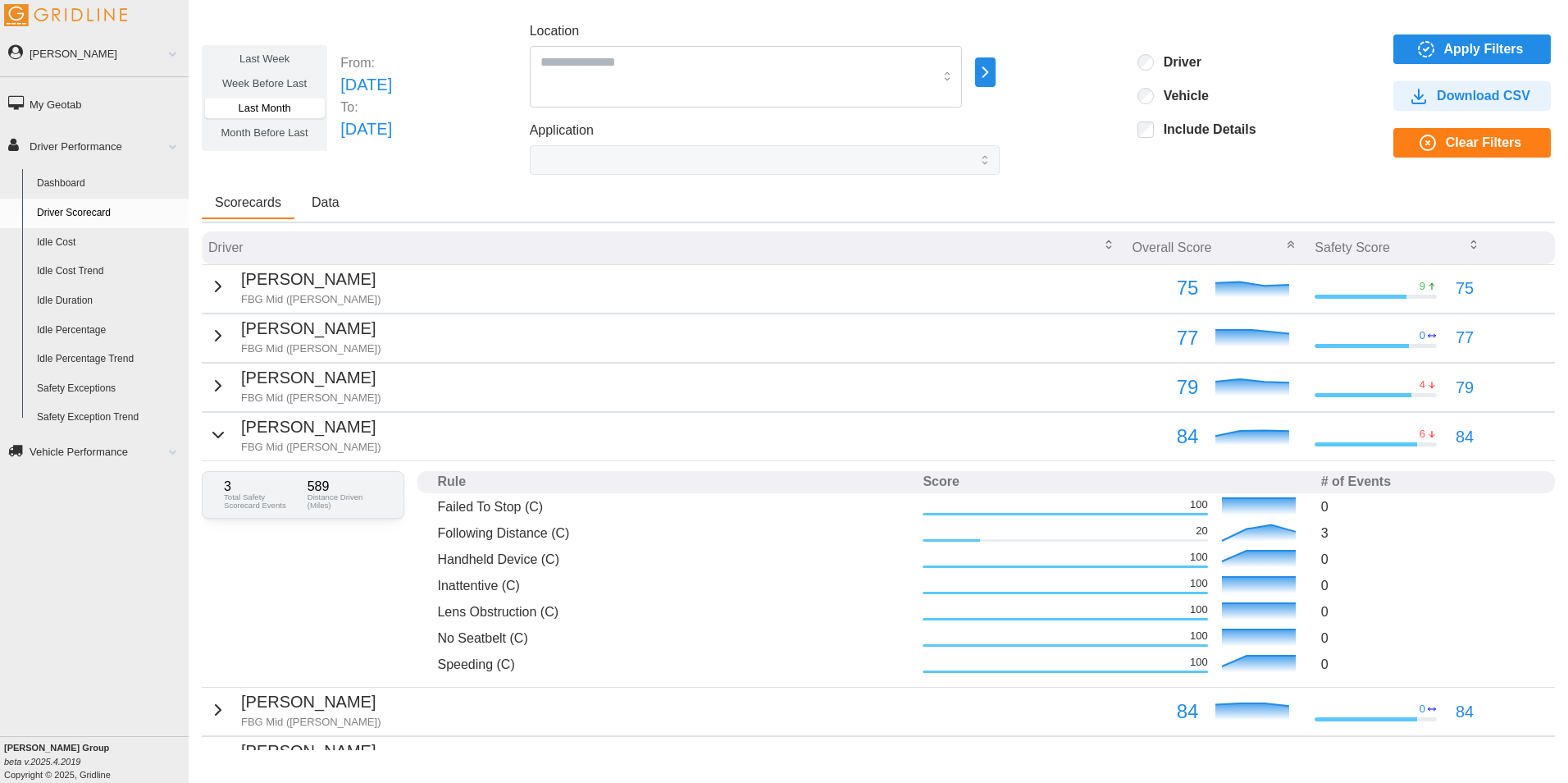
click at [214, 436] on icon "button" at bounding box center [218, 434] width 10 height 5
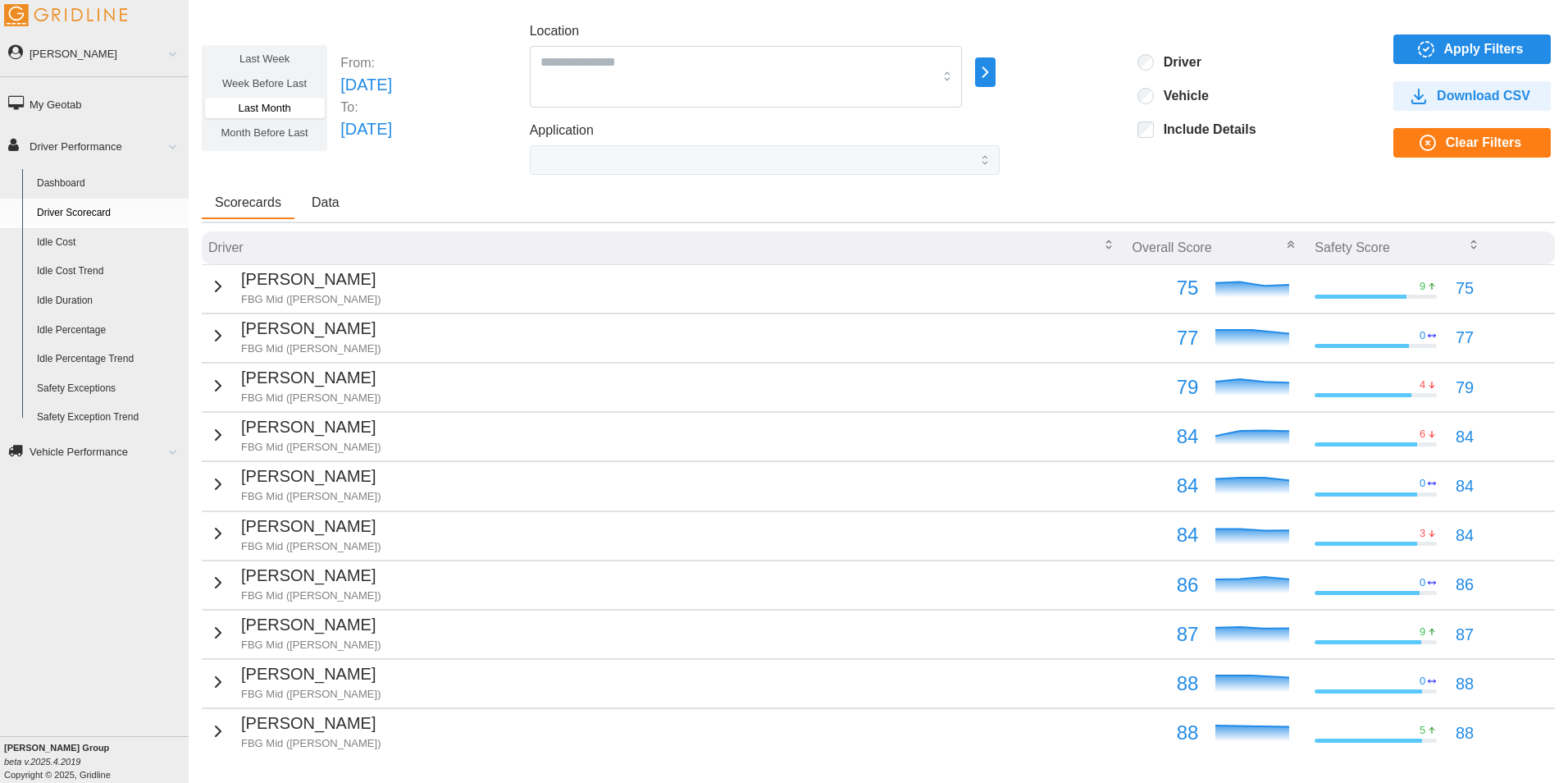
click at [212, 302] on div "AJ Haley FBG Mid (Middleton)" at bounding box center [294, 287] width 172 height 40
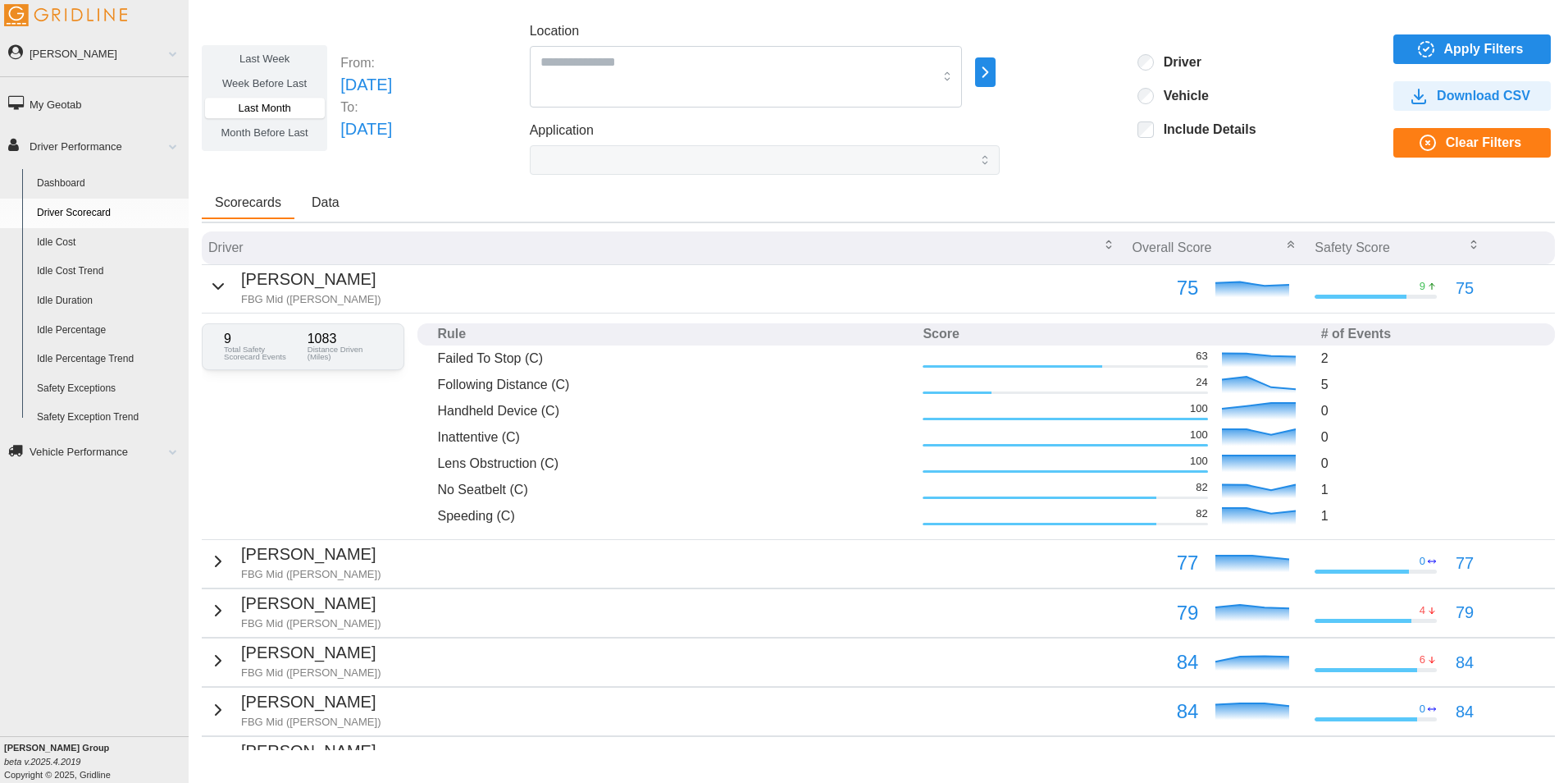
click at [282, 65] on label "Last Week" at bounding box center [265, 59] width 119 height 20
click at [1444, 49] on span "Apply Filters" at bounding box center [1484, 49] width 80 height 28
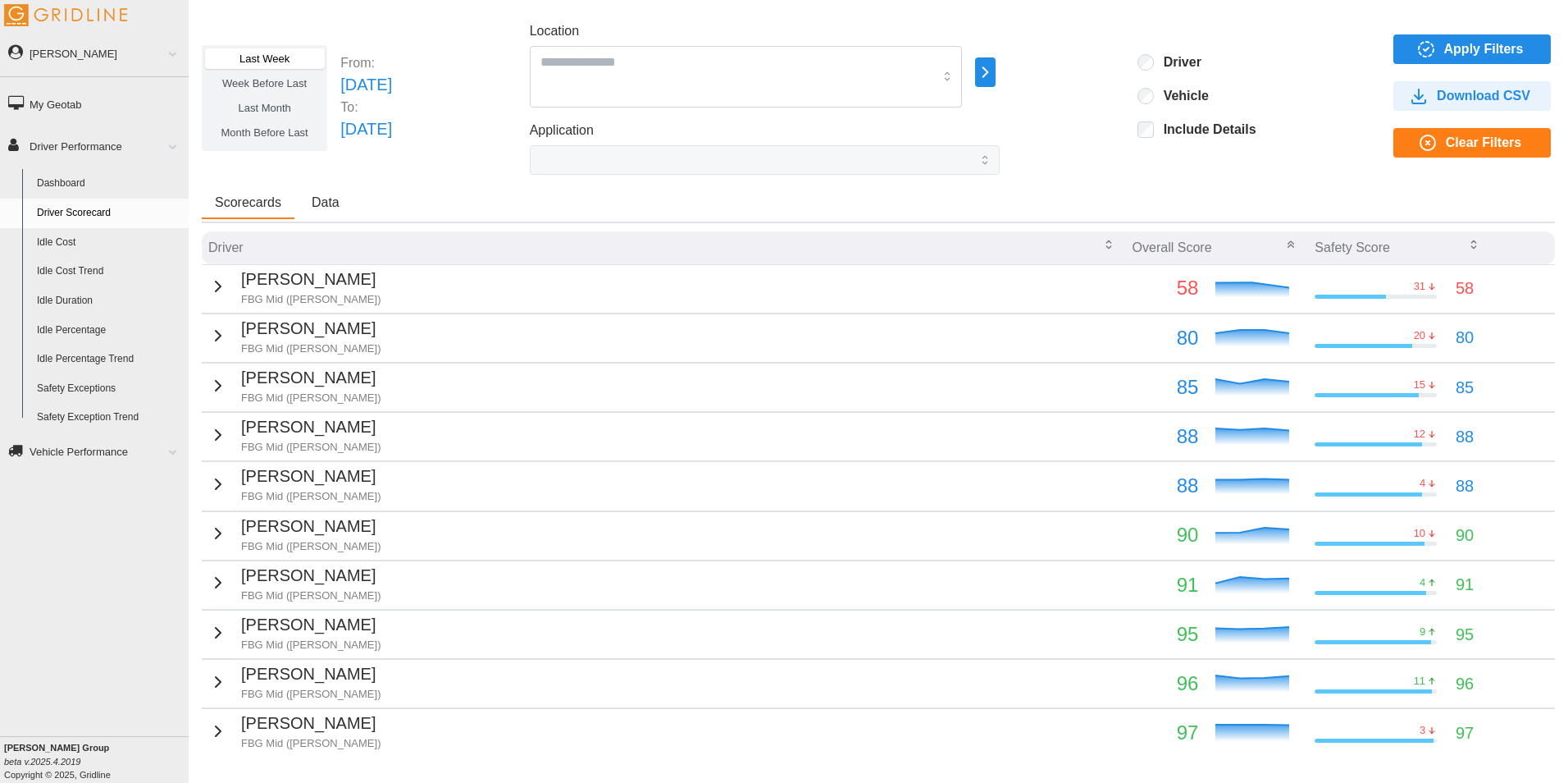
click at [231, 289] on div "Doug Clemens FBG Mid (Middleton)" at bounding box center [294, 287] width 172 height 40
